Goal: Task Accomplishment & Management: Manage account settings

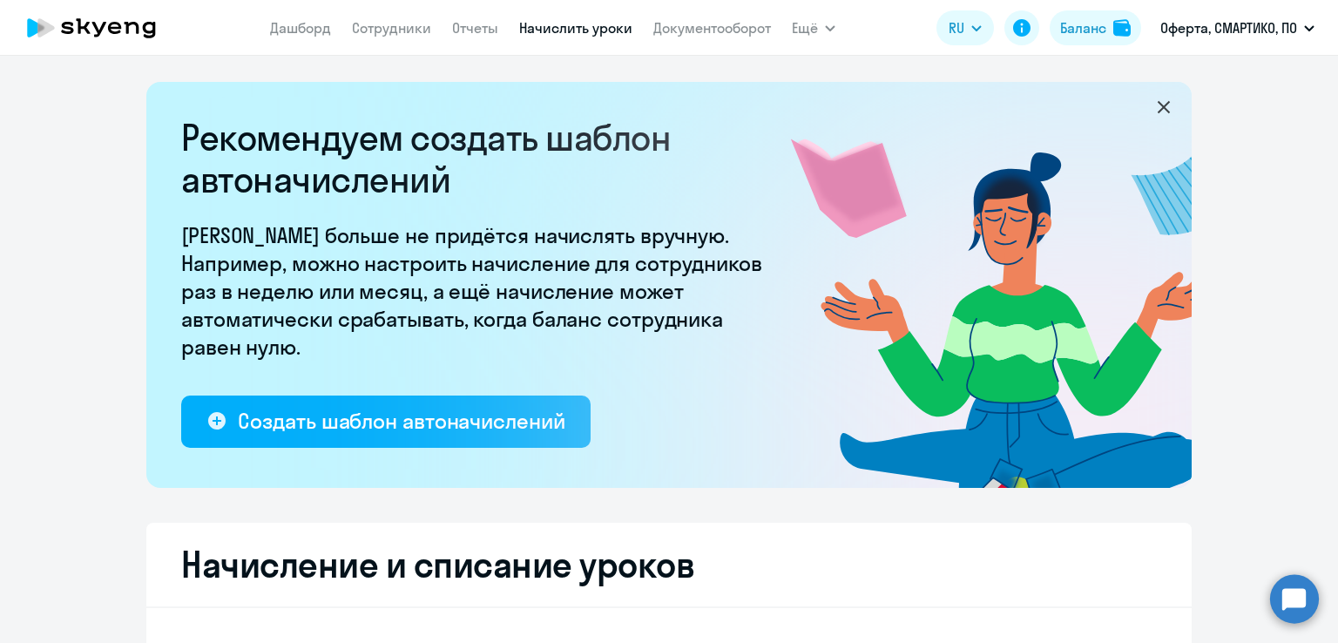
select select "10"
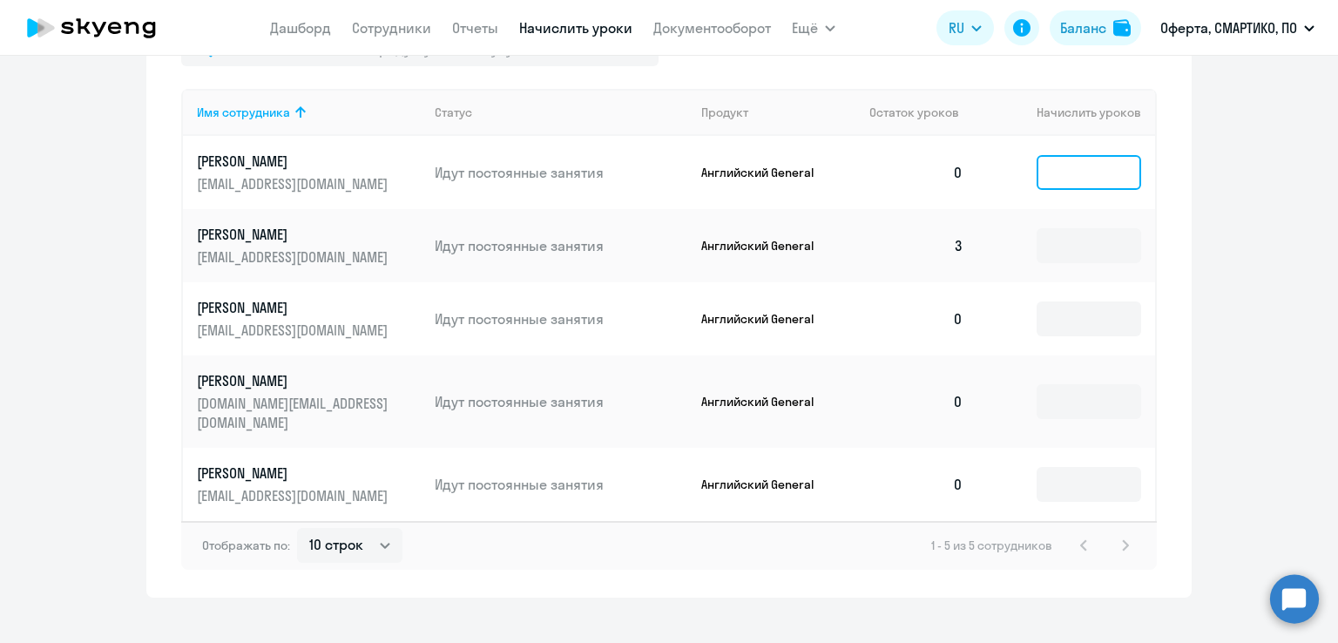
click at [1070, 165] on input at bounding box center [1089, 172] width 105 height 35
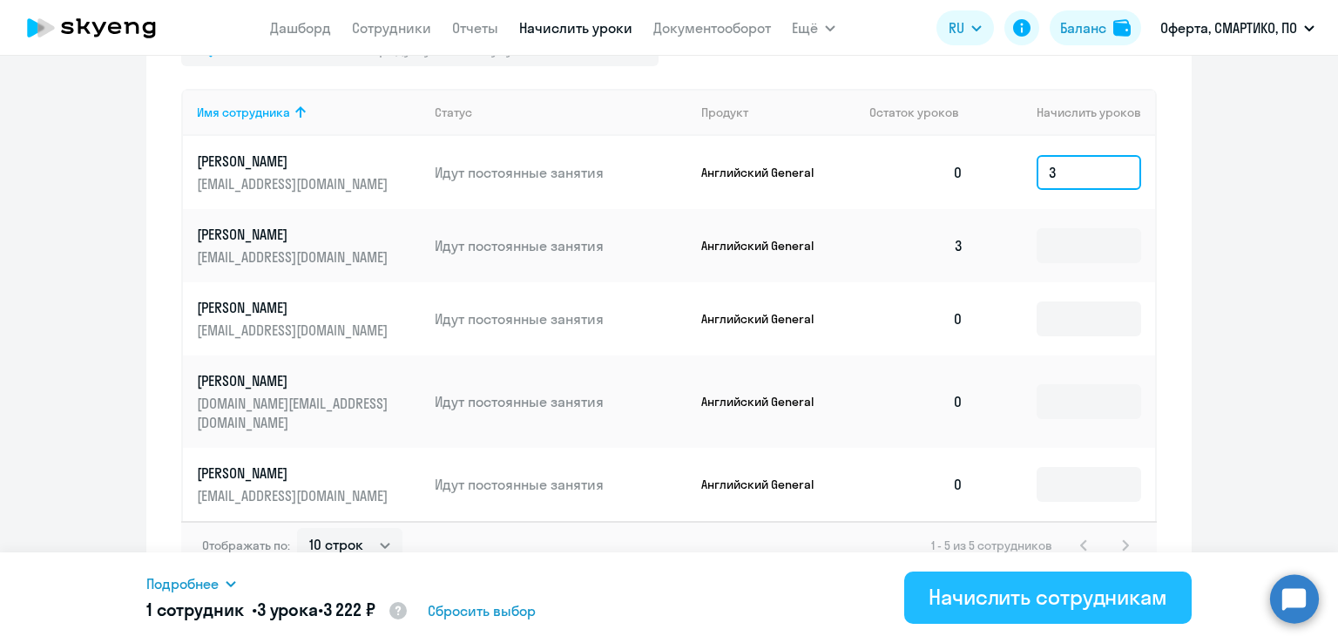
type input "3"
click at [989, 595] on div "Начислить сотрудникам" at bounding box center [1048, 597] width 239 height 28
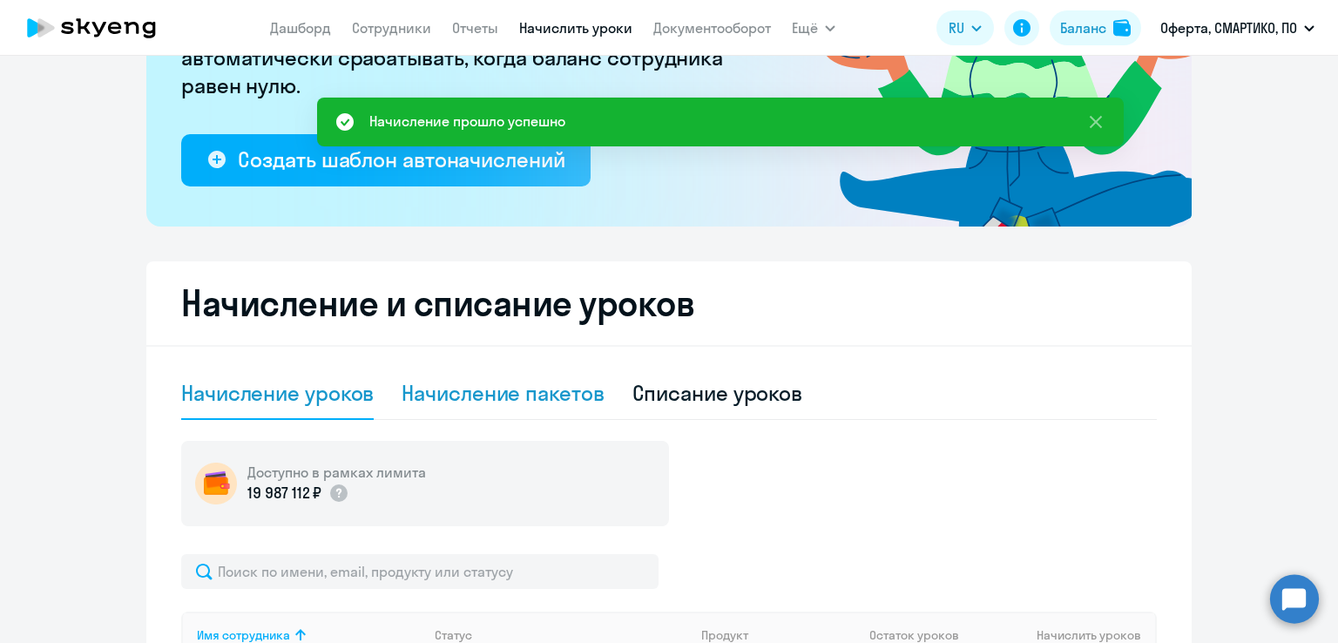
scroll to position [436, 0]
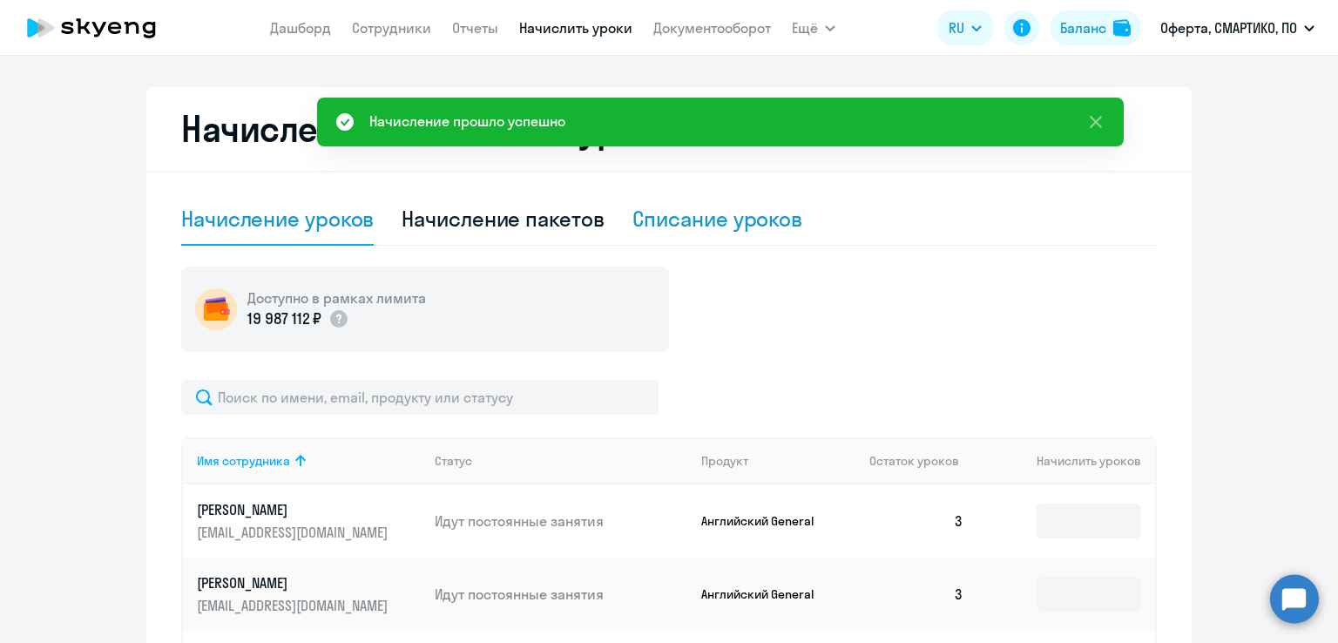
drag, startPoint x: 697, startPoint y: 217, endPoint x: 718, endPoint y: 237, distance: 29.0
click at [697, 217] on div "Списание уроков" at bounding box center [717, 219] width 171 height 28
select select "10"
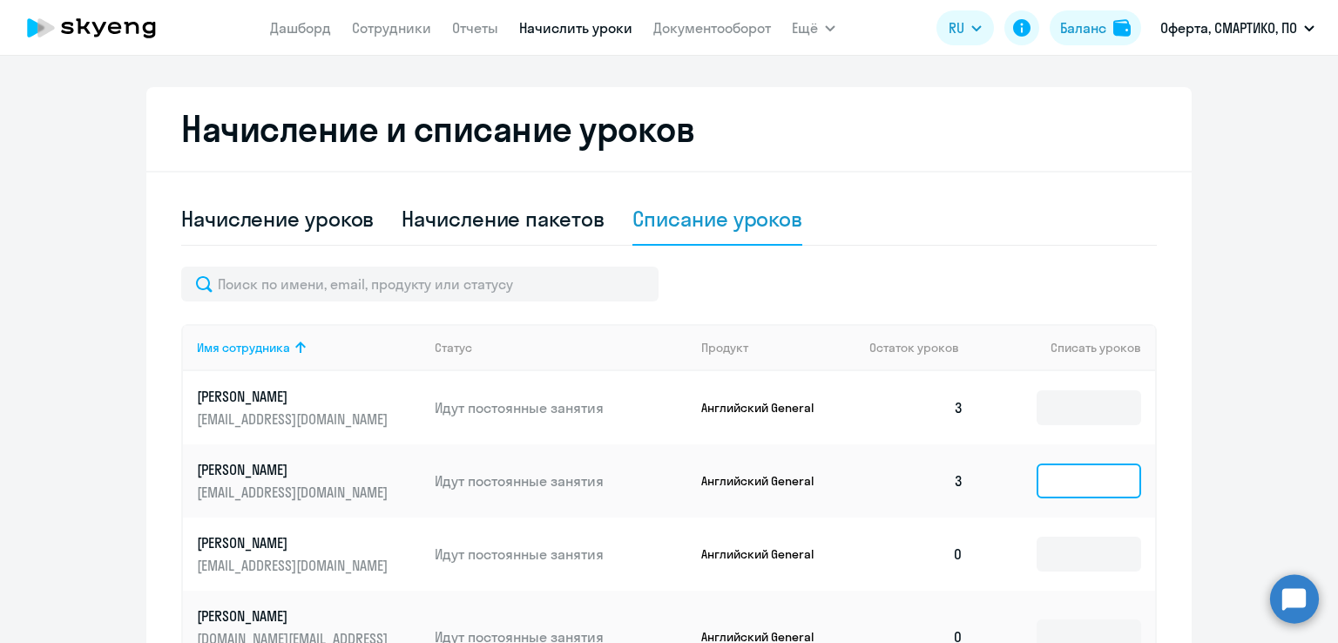
click at [1083, 490] on input at bounding box center [1089, 480] width 105 height 35
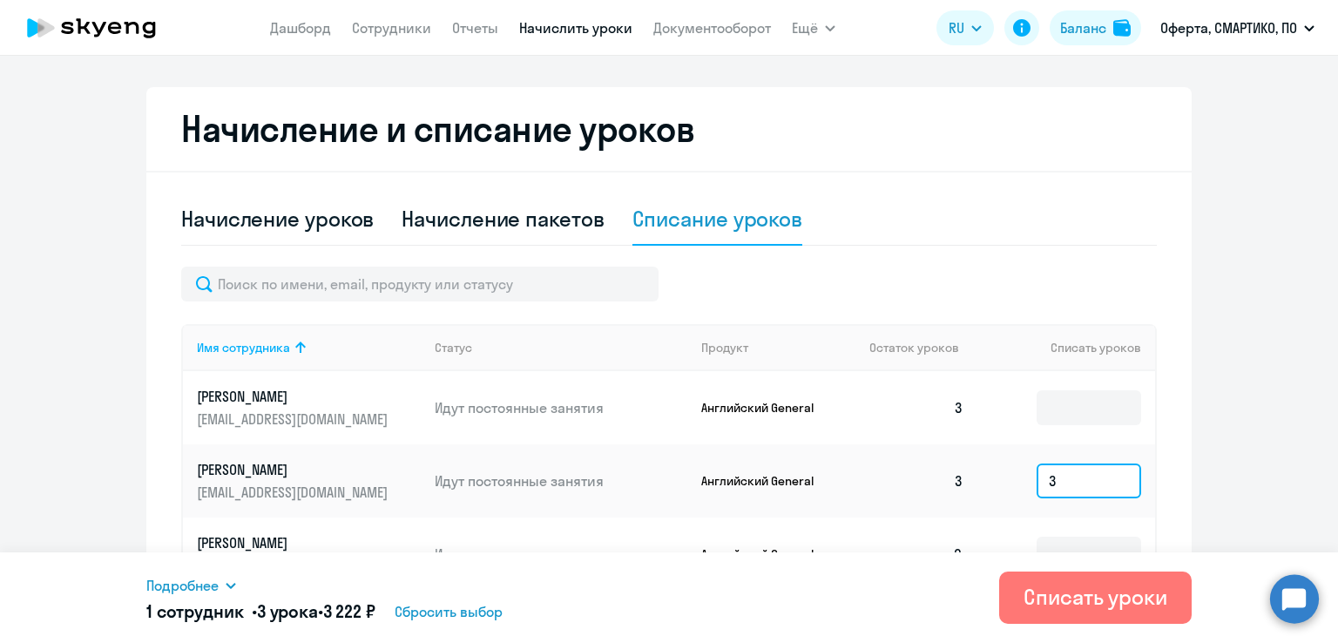
scroll to position [610, 0]
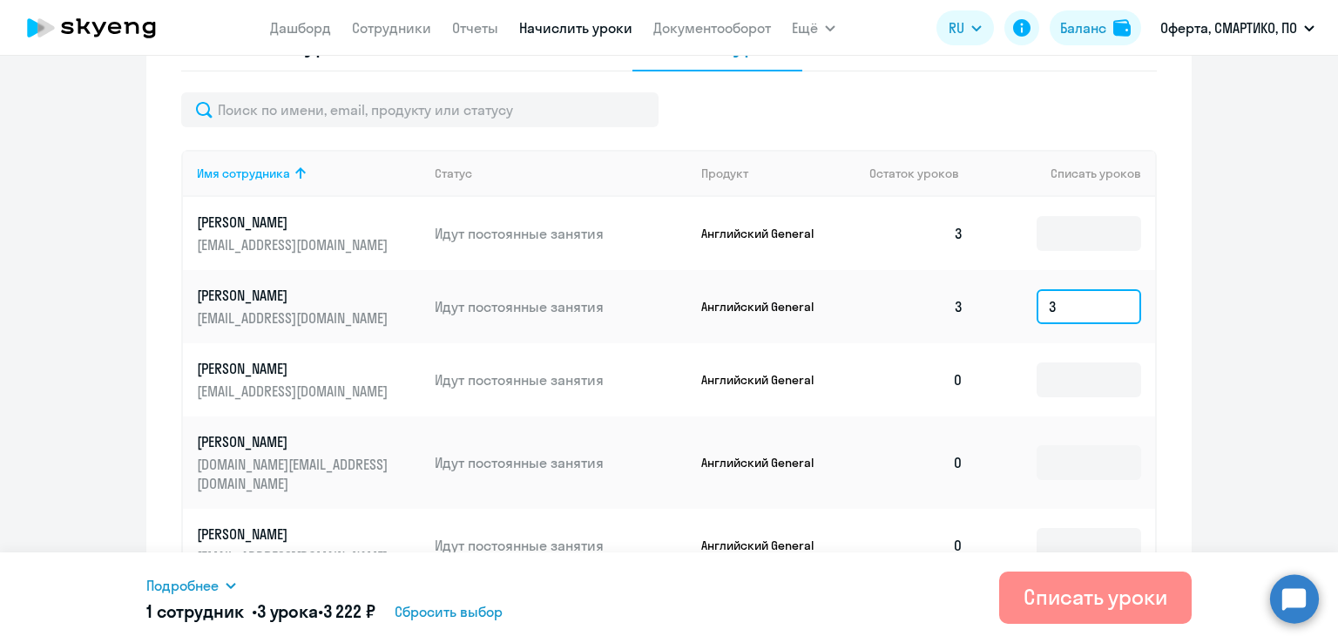
type input "3"
click at [1077, 594] on div "Списать уроки" at bounding box center [1095, 597] width 144 height 28
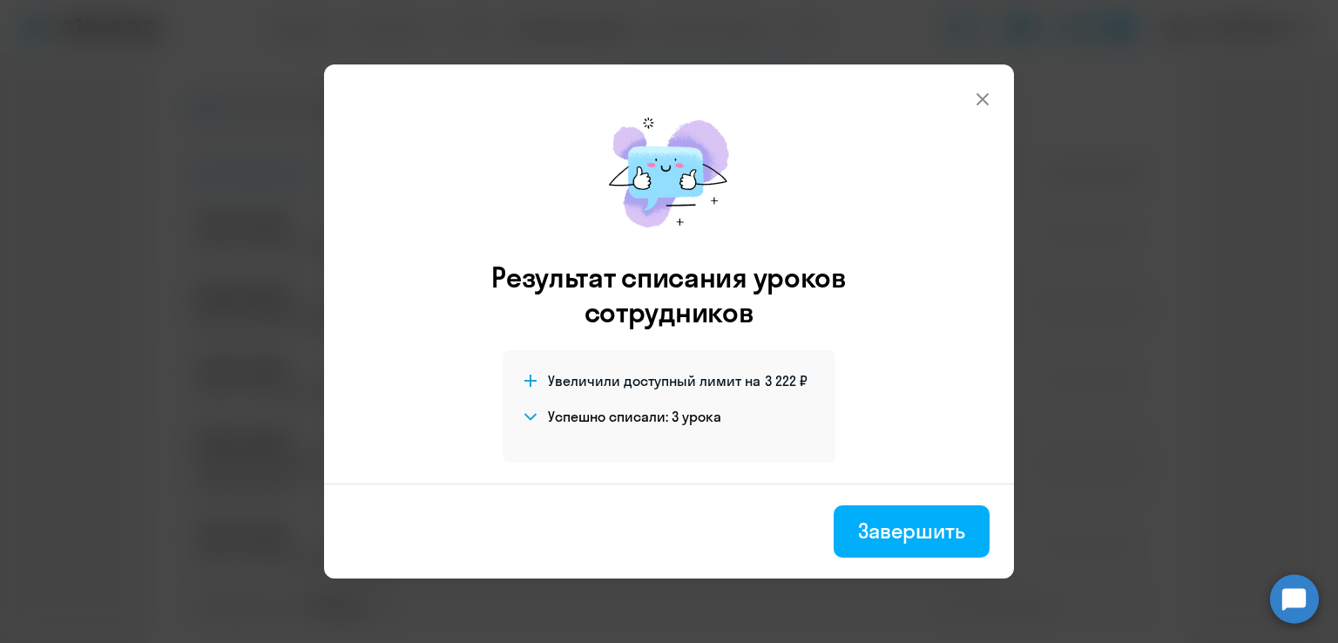
click at [986, 94] on icon at bounding box center [982, 99] width 21 height 21
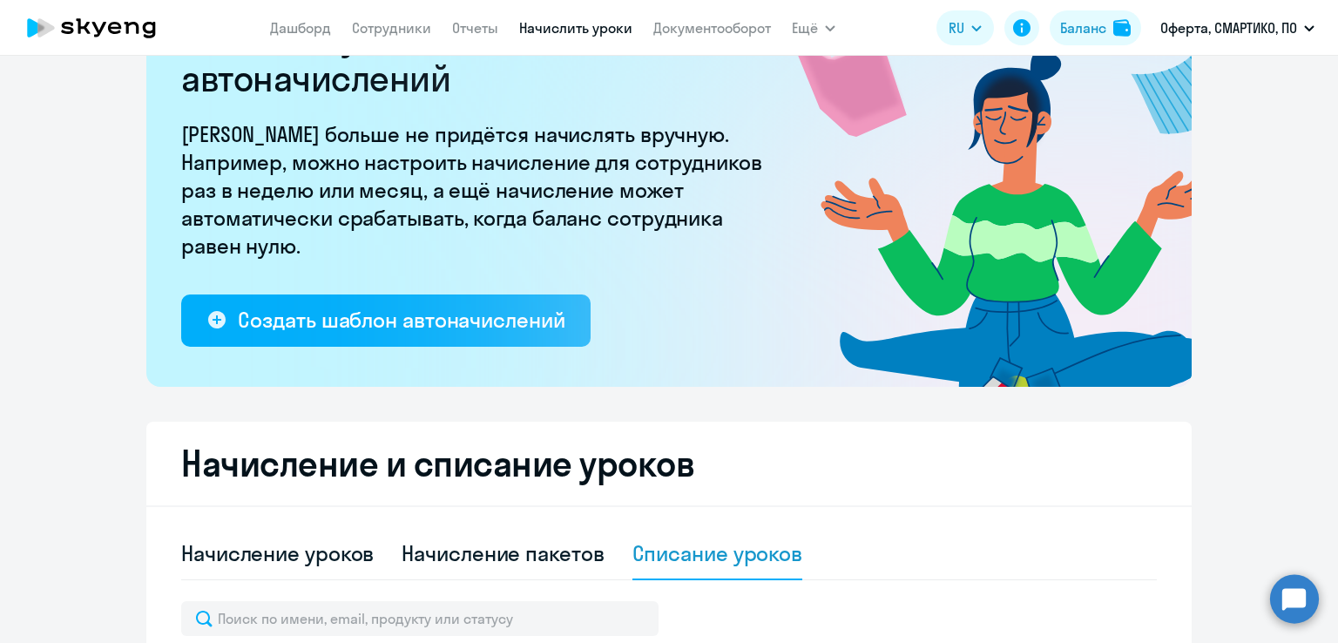
scroll to position [0, 0]
